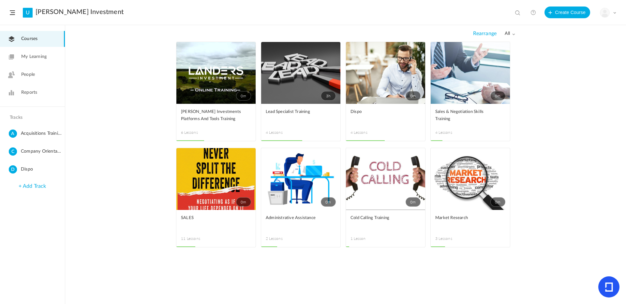
click at [30, 75] on span "People" at bounding box center [28, 74] width 14 height 7
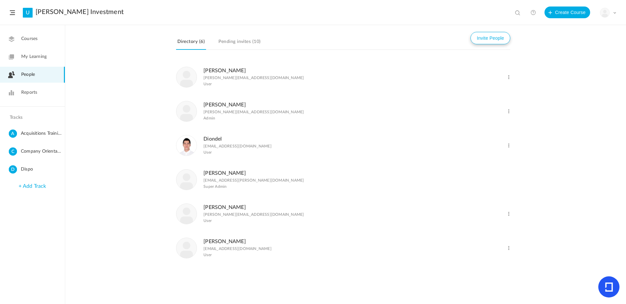
click at [486, 37] on button "Invite People" at bounding box center [490, 38] width 40 height 12
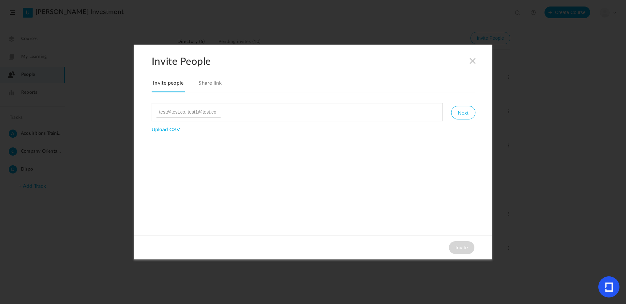
type input "[EMAIL_ADDRESS][DOMAIN_NAME]"
click at [460, 116] on button "Next" at bounding box center [463, 113] width 24 height 14
click at [455, 247] on button "Invite" at bounding box center [461, 248] width 25 height 13
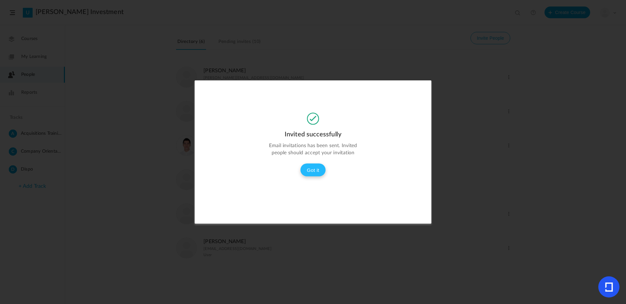
click at [303, 169] on button "Got it" at bounding box center [312, 170] width 25 height 13
